Goal: Task Accomplishment & Management: Use online tool/utility

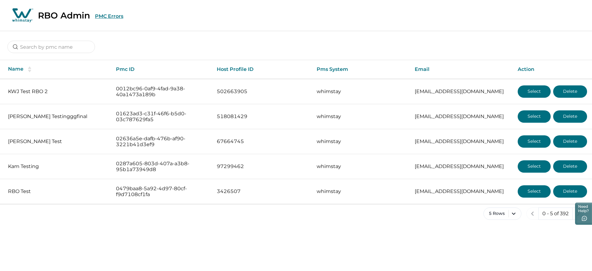
click at [101, 16] on button "PMC Errors" at bounding box center [109, 16] width 28 height 6
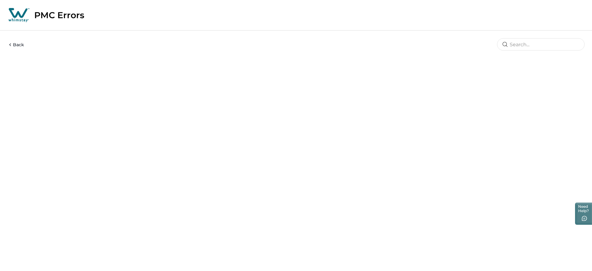
click at [65, 16] on p "PMC Errors" at bounding box center [59, 15] width 50 height 10
click at [19, 42] on button "Back" at bounding box center [15, 45] width 17 height 6
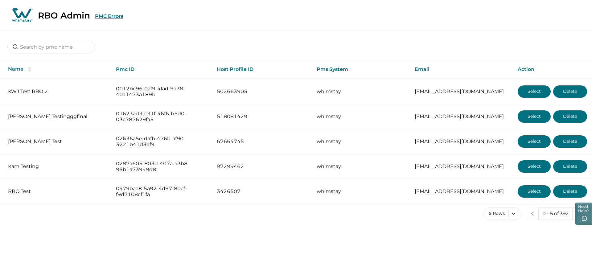
click at [109, 16] on button "PMC Errors" at bounding box center [109, 16] width 28 height 6
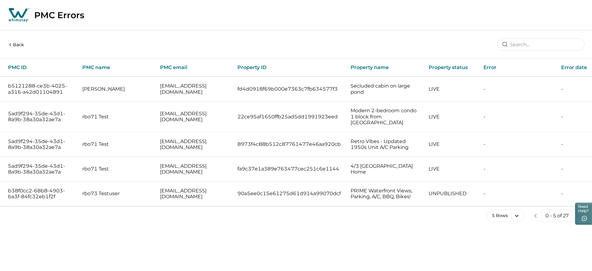
click at [10, 14] on icon at bounding box center [18, 14] width 23 height 15
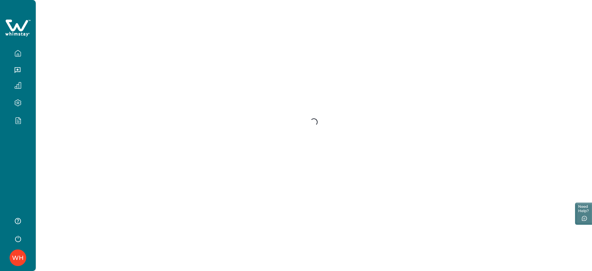
click at [7, 142] on div "WH" at bounding box center [18, 135] width 36 height 271
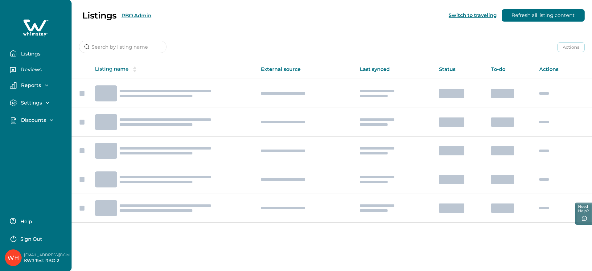
click at [41, 118] on p "Discounts" at bounding box center [32, 120] width 27 height 6
click at [35, 131] on p "Discounts" at bounding box center [32, 134] width 27 height 6
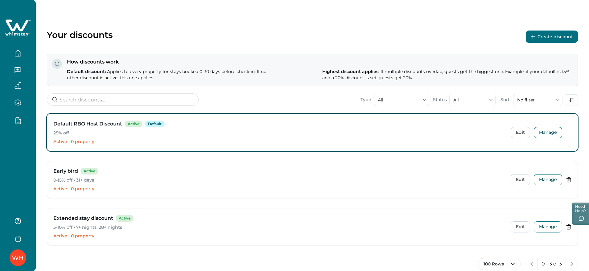
click at [549, 36] on button "Create discount" at bounding box center [552, 37] width 52 height 12
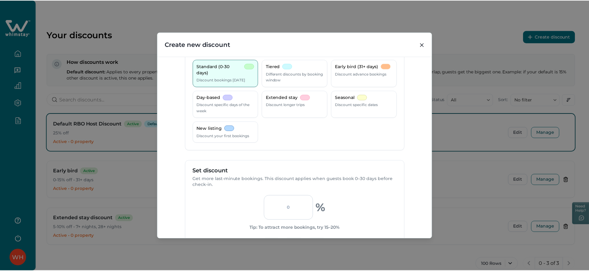
scroll to position [39, 0]
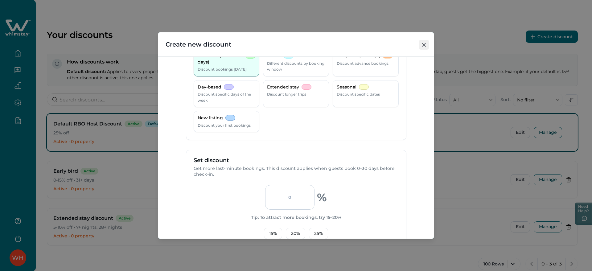
click at [421, 44] on button "Close" at bounding box center [424, 45] width 10 height 10
